Goal: Transaction & Acquisition: Purchase product/service

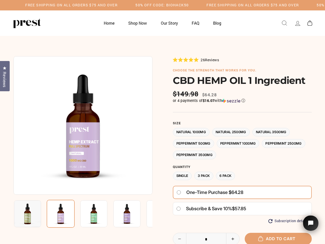
click at [162, 122] on div at bounding box center [162, 185] width 298 height 258
click at [117, 5] on h5 "Free Shipping on all orders $75 and over" at bounding box center [71, 5] width 92 height 4
click at [83, 126] on img at bounding box center [82, 125] width 139 height 139
click at [83, 214] on img at bounding box center [93, 214] width 27 height 27
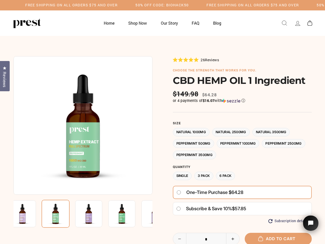
click at [27, 214] on img at bounding box center [22, 214] width 27 height 27
click at [61, 214] on img at bounding box center [56, 214] width 28 height 28
click at [94, 214] on img at bounding box center [88, 214] width 27 height 27
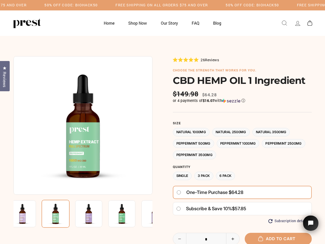
click at [94, 214] on img at bounding box center [88, 214] width 27 height 27
